Goal: Find specific page/section: Find specific page/section

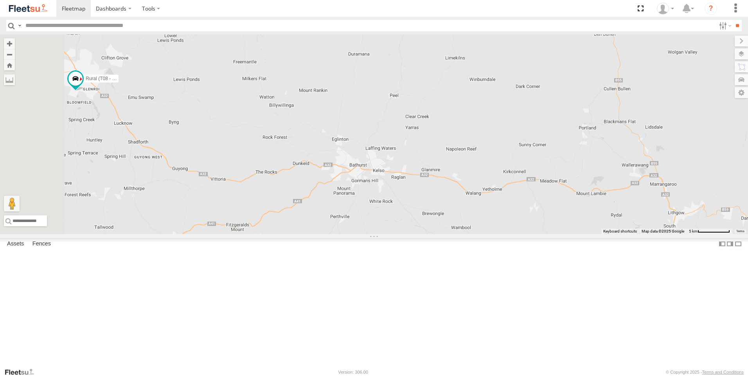
drag, startPoint x: 318, startPoint y: 146, endPoint x: 449, endPoint y: 167, distance: 132.7
click at [449, 167] on div "Brookvale (T10 - [PERSON_NAME]) Rural (T08 - [PERSON_NAME]) Revesby (T07 - [PER…" at bounding box center [374, 134] width 748 height 200
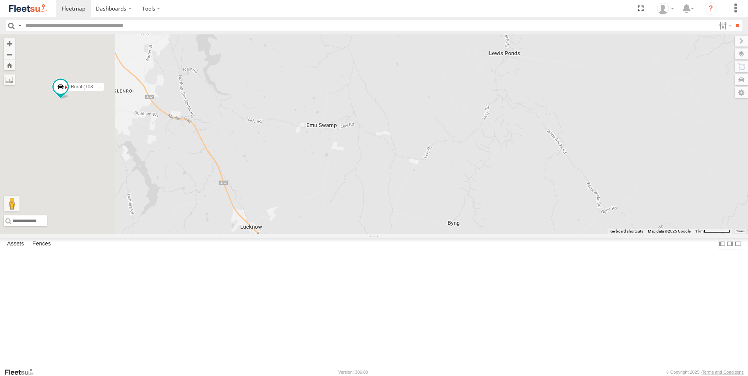
drag, startPoint x: 297, startPoint y: 154, endPoint x: 678, endPoint y: 159, distance: 381.2
click at [678, 159] on div "Brookvale (T10 - [PERSON_NAME]) Rural (T08 - [PERSON_NAME]) Revesby (T07 - [PER…" at bounding box center [374, 134] width 748 height 200
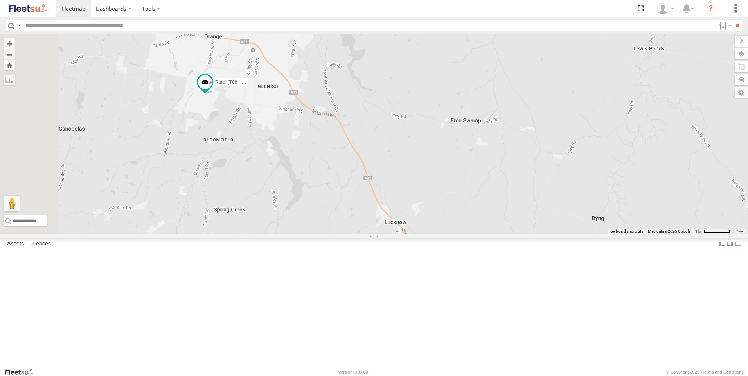
drag, startPoint x: 403, startPoint y: 161, endPoint x: 461, endPoint y: 174, distance: 59.3
click at [461, 174] on div "Brookvale (T10 - [PERSON_NAME]) Rural (T08 - [PERSON_NAME]) Revesby (T07 - [PER…" at bounding box center [374, 134] width 748 height 200
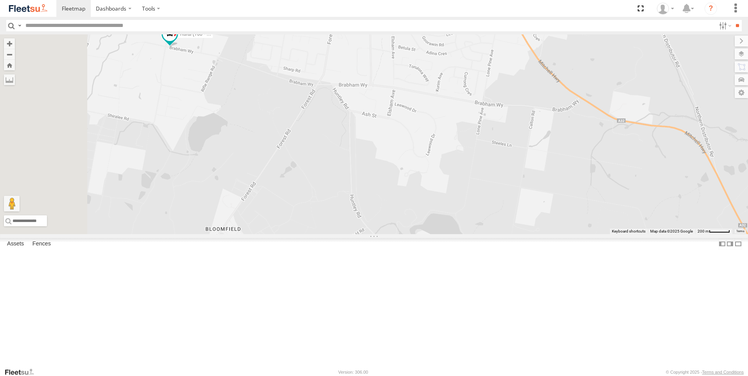
drag, startPoint x: 288, startPoint y: 150, endPoint x: 362, endPoint y: 212, distance: 97.0
click at [362, 212] on div "Brookvale (T10 - [PERSON_NAME]) Rural (T08 - [PERSON_NAME]) Revesby (T07 - [PER…" at bounding box center [374, 134] width 748 height 200
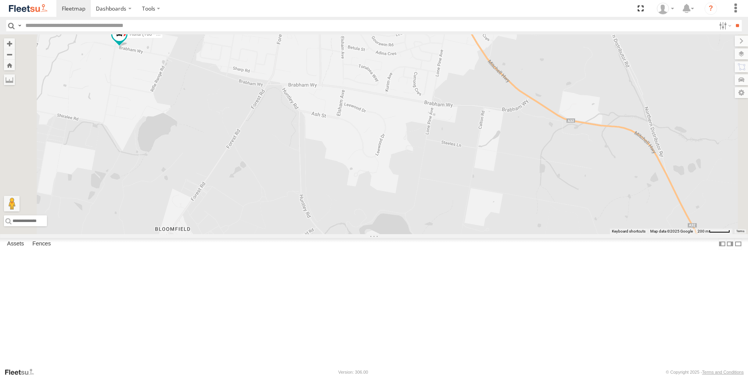
drag, startPoint x: 412, startPoint y: 200, endPoint x: 360, endPoint y: 201, distance: 51.3
click at [360, 201] on div "Brookvale (T10 - [PERSON_NAME]) Rural (T08 - [PERSON_NAME]) Revesby (T07 - [PER…" at bounding box center [374, 134] width 748 height 200
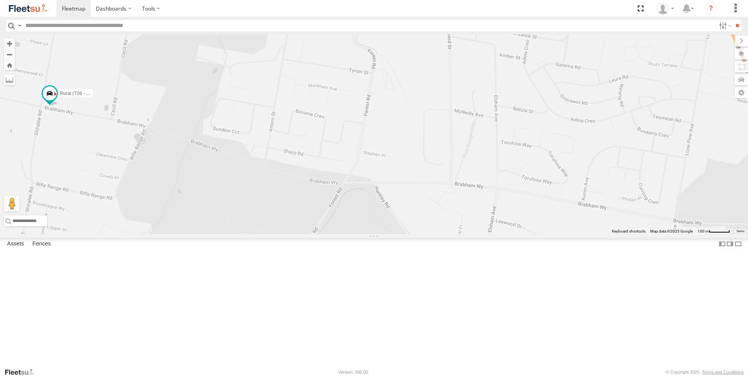
drag, startPoint x: 354, startPoint y: 160, endPoint x: 411, endPoint y: 289, distance: 141.0
click at [416, 234] on div "Brookvale (T10 - [PERSON_NAME]) Rural (T08 - [PERSON_NAME]) Revesby (T07 - [PER…" at bounding box center [374, 134] width 748 height 200
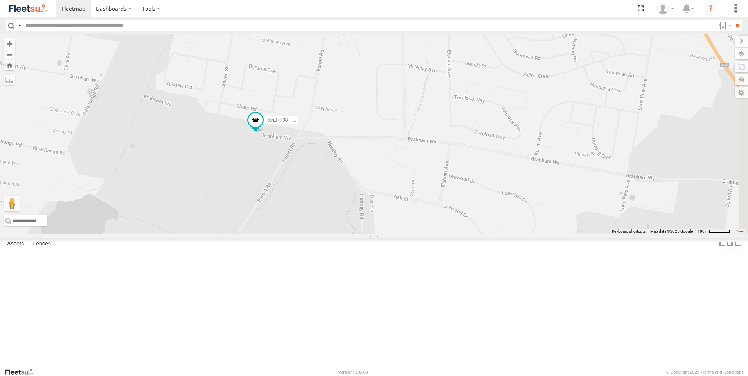
drag, startPoint x: 359, startPoint y: 257, endPoint x: 337, endPoint y: 230, distance: 35.3
click at [337, 230] on div "Brookvale (T10 - [PERSON_NAME]) Rural (T08 - [PERSON_NAME]) Revesby (T07 - [PER…" at bounding box center [374, 134] width 748 height 200
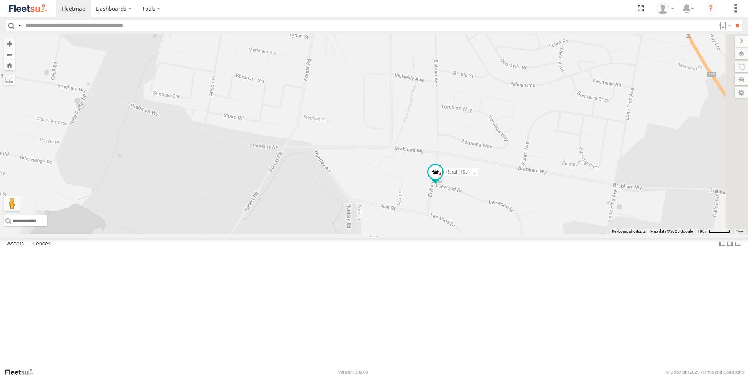
drag, startPoint x: 465, startPoint y: 247, endPoint x: 452, endPoint y: 256, distance: 16.6
click at [452, 234] on div "Brookvale (T10 - [PERSON_NAME]) Rural (T08 - [PERSON_NAME]) Revesby (T07 - [PER…" at bounding box center [374, 134] width 748 height 200
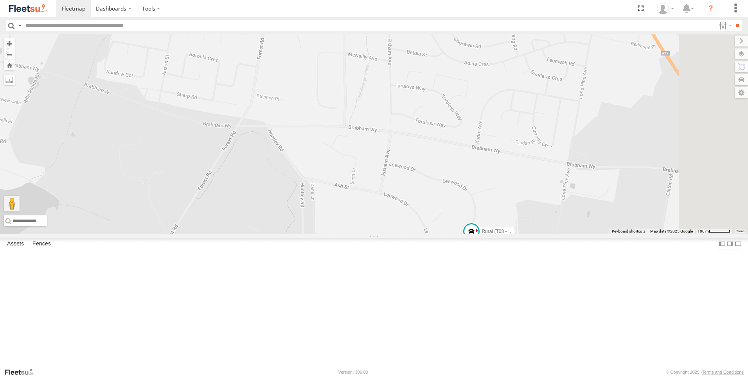
drag, startPoint x: 443, startPoint y: 175, endPoint x: 378, endPoint y: 148, distance: 71.2
click at [378, 148] on div "Rural (T08 - [PERSON_NAME])" at bounding box center [374, 134] width 748 height 200
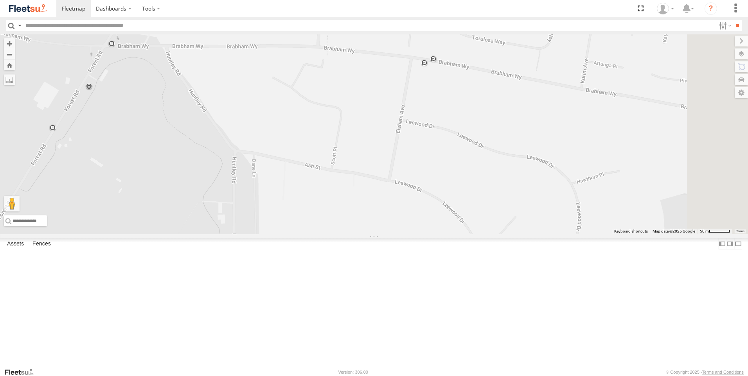
drag, startPoint x: 403, startPoint y: 232, endPoint x: 371, endPoint y: 173, distance: 67.8
click at [371, 173] on div "Rural (T08 - [PERSON_NAME])" at bounding box center [374, 134] width 748 height 200
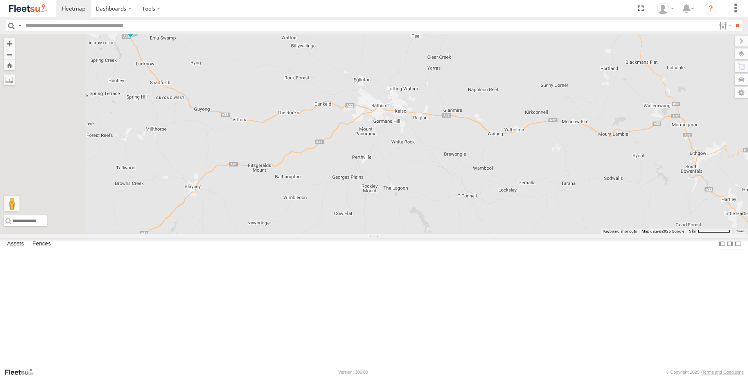
drag, startPoint x: 363, startPoint y: 134, endPoint x: 555, endPoint y: 171, distance: 195.4
click at [555, 171] on div "Brookvale (T10 - [PERSON_NAME]) Rural (T08 - [PERSON_NAME]) Blacktown #1 (T09 -…" at bounding box center [374, 134] width 748 height 200
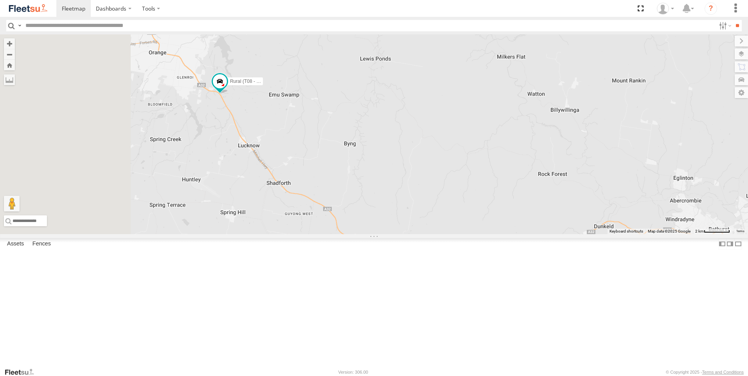
drag, startPoint x: 397, startPoint y: 151, endPoint x: 538, endPoint y: 172, distance: 142.5
click at [538, 172] on div "Brookvale (T10 - [PERSON_NAME]) Rural (T08 - [PERSON_NAME]) Blacktown #1 (T09 -…" at bounding box center [374, 134] width 748 height 200
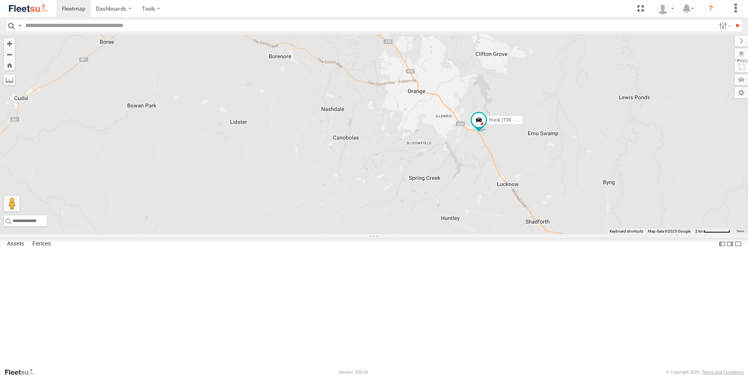
drag, startPoint x: 519, startPoint y: 166, endPoint x: 401, endPoint y: 151, distance: 118.7
click at [401, 151] on div "Brookvale (T10 - [PERSON_NAME]) Rural (T08 - [PERSON_NAME]) Blacktown #1 (T09 -…" at bounding box center [374, 134] width 748 height 200
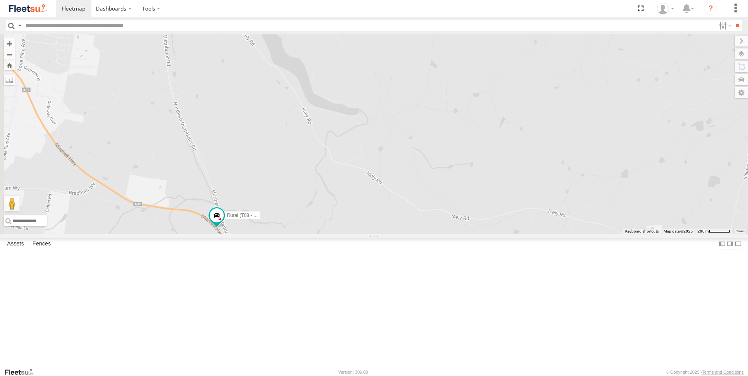
drag, startPoint x: 456, startPoint y: 291, endPoint x: 604, endPoint y: 135, distance: 215.6
click at [604, 135] on div "Brookvale (T10 - [PERSON_NAME]) Rural (T08 - [PERSON_NAME]) Blacktown #1 (T09 -…" at bounding box center [374, 134] width 748 height 200
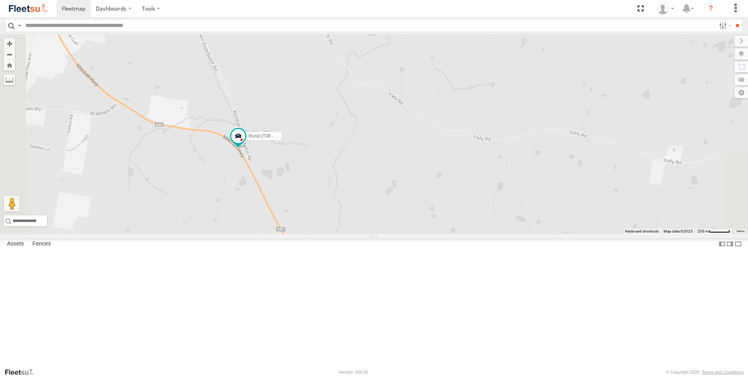
drag, startPoint x: 650, startPoint y: 140, endPoint x: 673, endPoint y: 70, distance: 74.0
click at [669, 77] on div "Brookvale (T10 - [PERSON_NAME]) Rural (T08 - [PERSON_NAME]) Blacktown #1 (T09 -…" at bounding box center [374, 134] width 748 height 200
